Goal: Browse casually

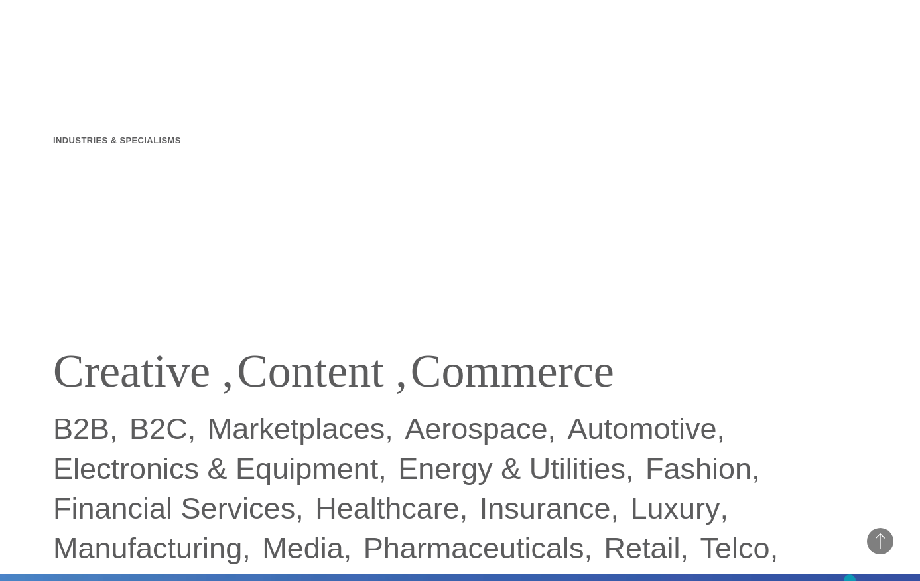
scroll to position [596, 0]
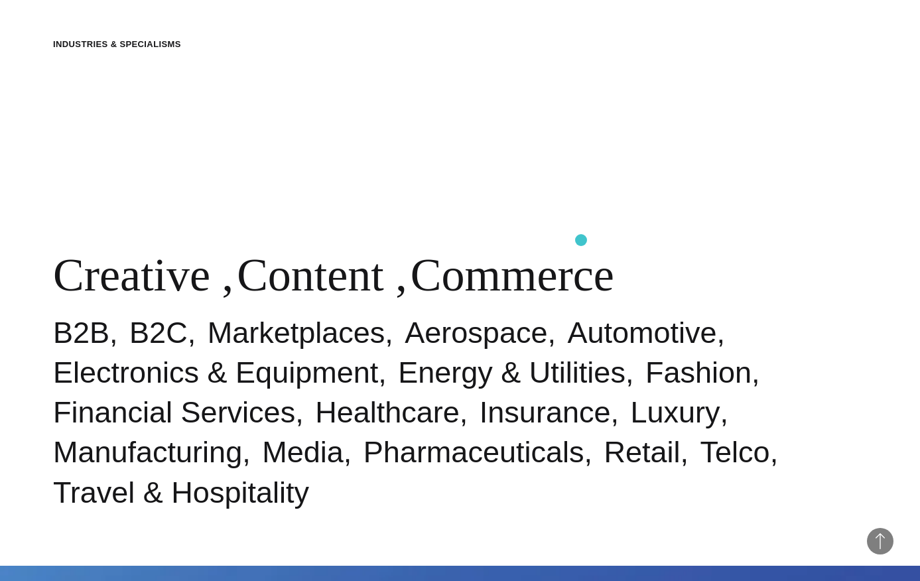
click at [581, 240] on div "Industries & Specialisms Creative , Content , Commerce B2B B2C Marketplaces Aer…" at bounding box center [460, 275] width 920 height 581
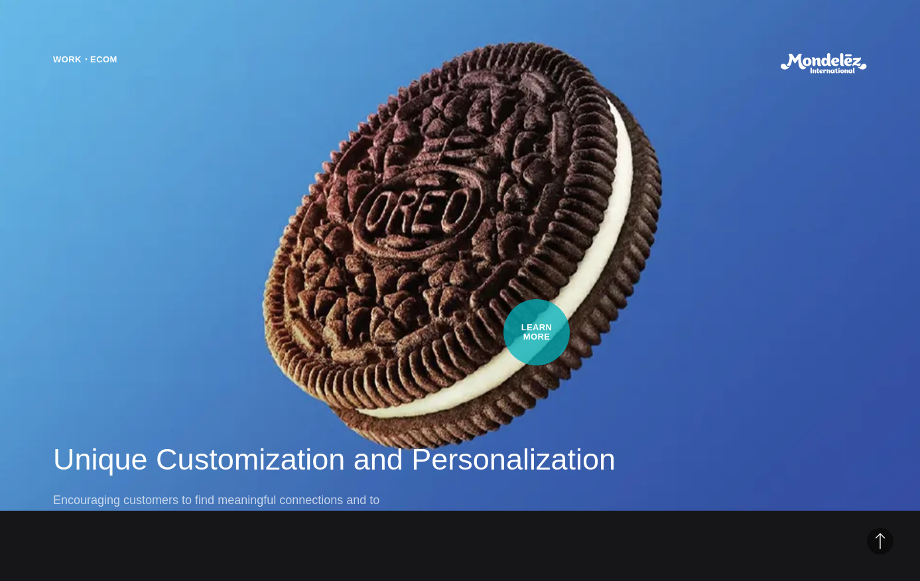
scroll to position [1260, 0]
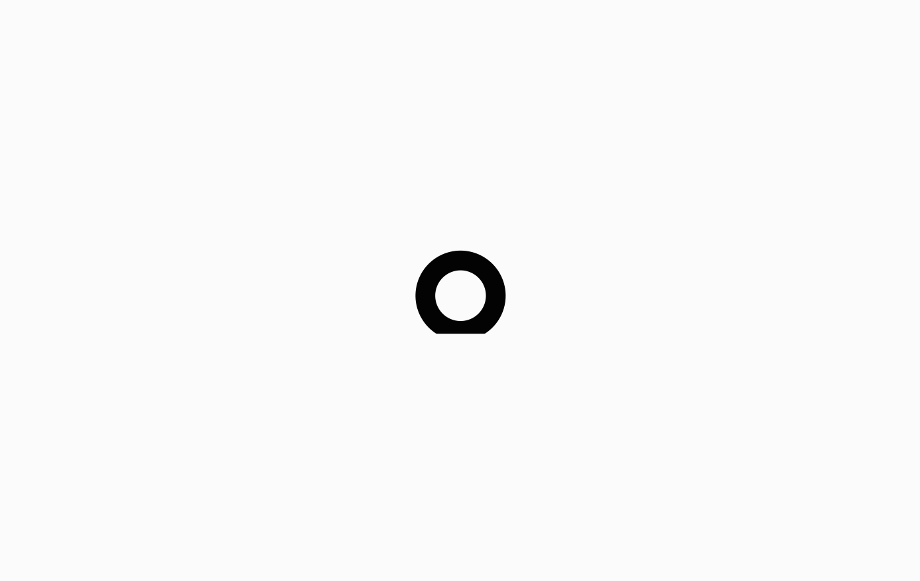
scroll to position [1260, 0]
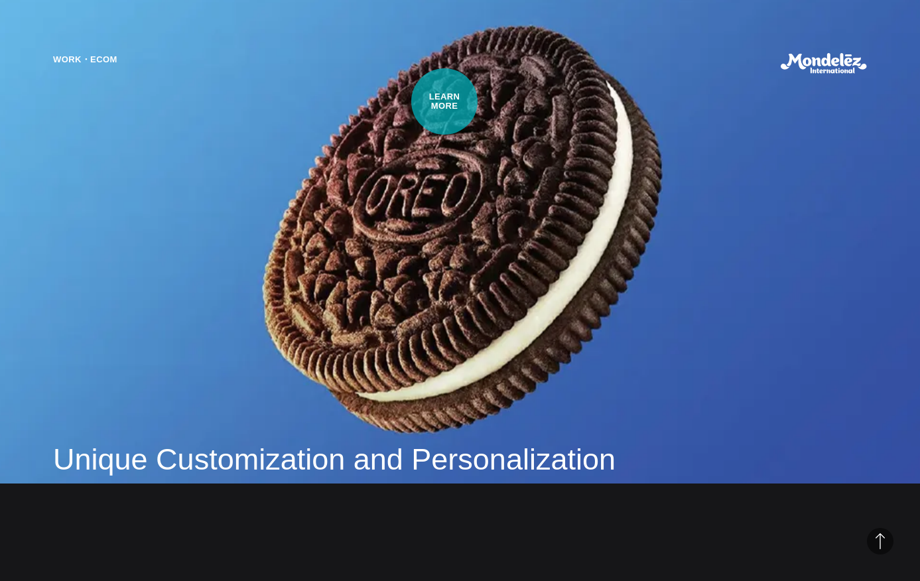
click at [444, 102] on div "Work・Ecom Unique Customization and Personalization Encouraging customers to fin…" at bounding box center [460, 290] width 920 height 581
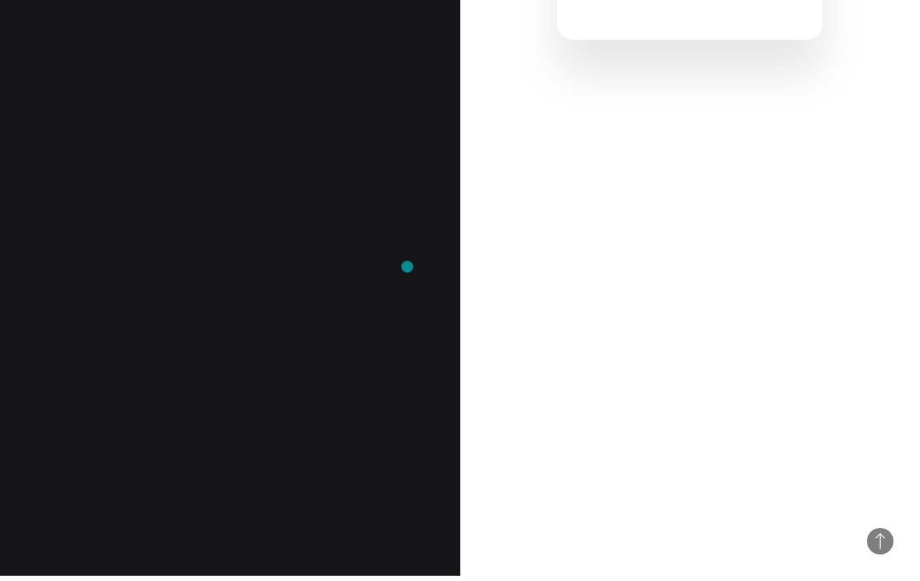
scroll to position [597, 0]
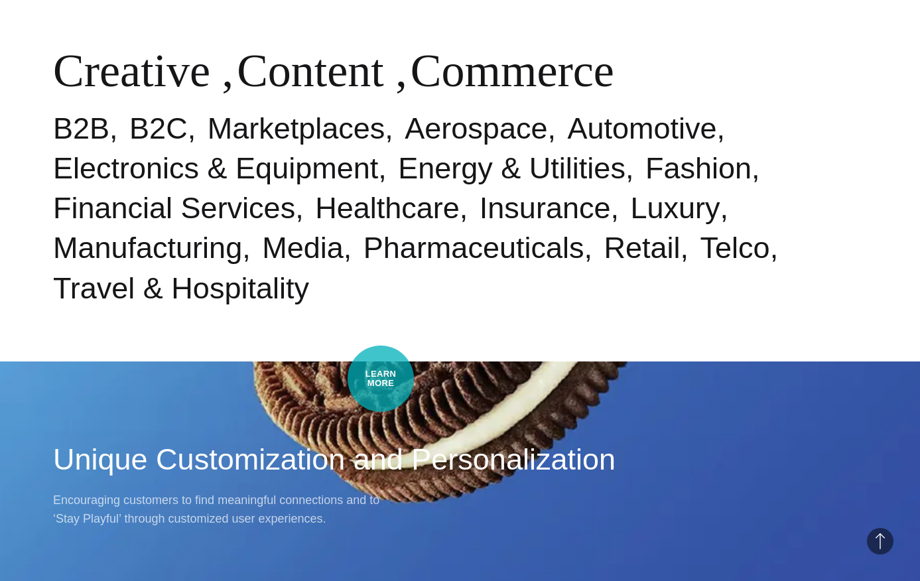
scroll to position [795, 0]
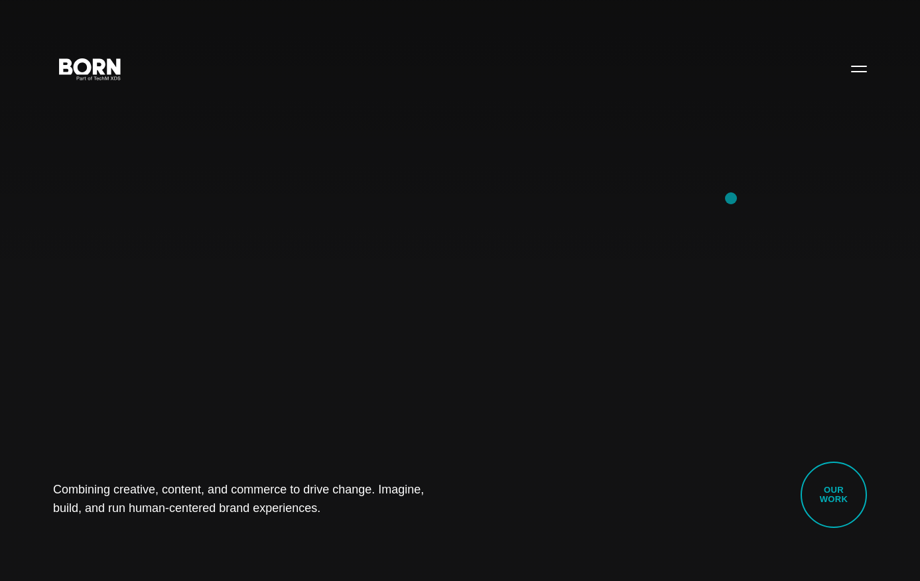
click at [731, 198] on div "Combining creative, content, and commerce to drive change. Imagine, build, and …" at bounding box center [460, 290] width 920 height 581
